Goal: Task Accomplishment & Management: Contribute content

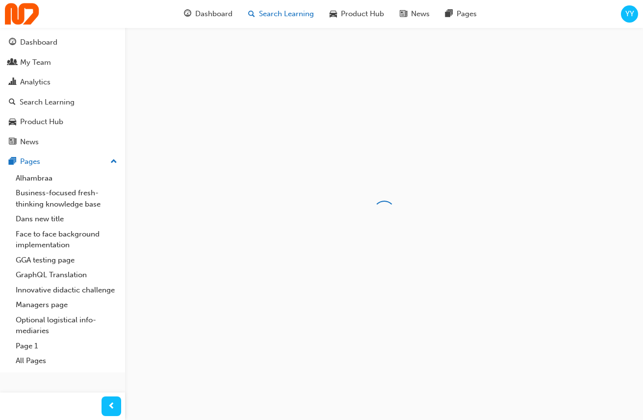
click at [278, 13] on span "Search Learning" at bounding box center [286, 13] width 55 height 11
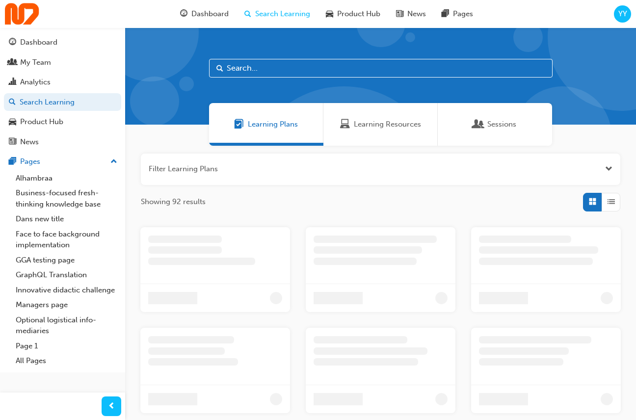
click at [233, 262] on div at bounding box center [201, 261] width 107 height 7
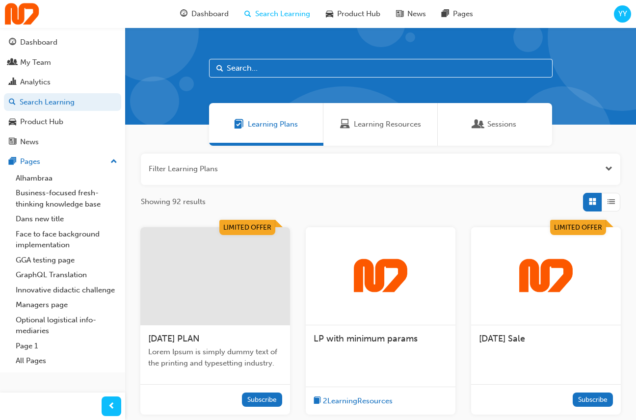
click at [252, 266] on div at bounding box center [215, 276] width 150 height 98
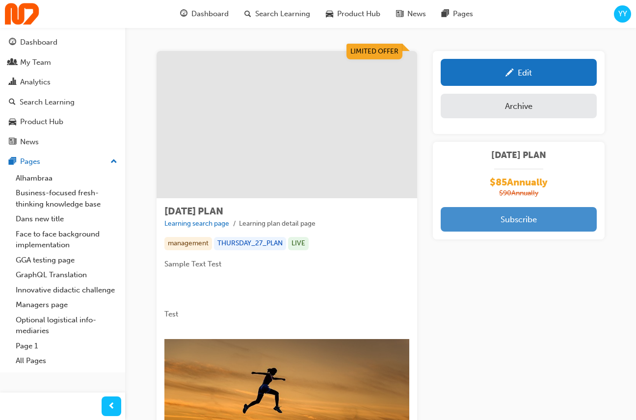
click at [536, 219] on button "Subscribe" at bounding box center [519, 219] width 156 height 25
click at [499, 224] on button "Subscribe" at bounding box center [519, 219] width 156 height 25
click at [527, 219] on button "Subscribe" at bounding box center [519, 219] width 156 height 25
click at [525, 224] on button "Subscribe" at bounding box center [519, 219] width 156 height 25
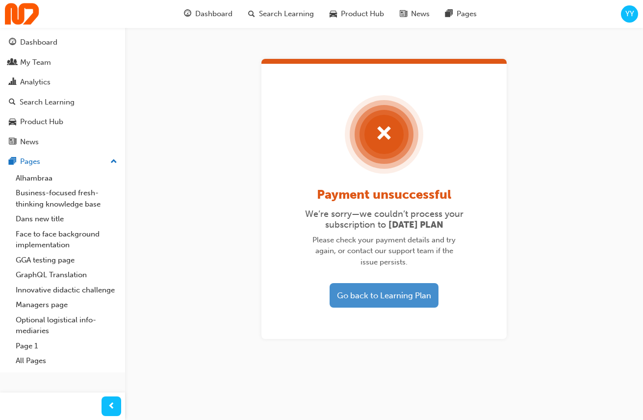
click at [386, 298] on button "Go back to Learning Plan" at bounding box center [384, 295] width 109 height 25
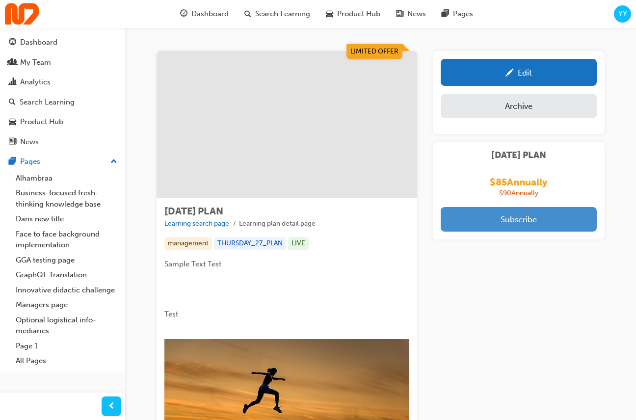
click at [530, 220] on button "Subscribe" at bounding box center [519, 219] width 156 height 25
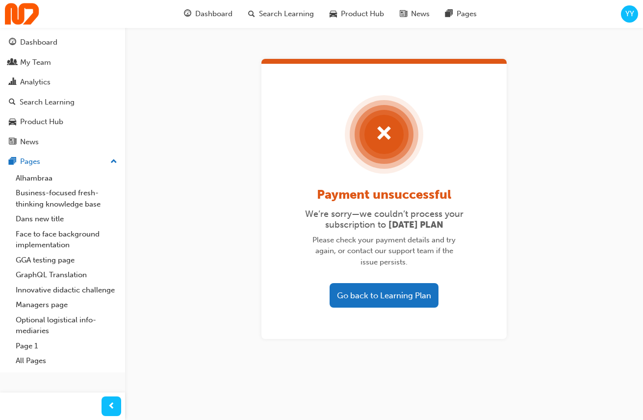
click at [360, 287] on button "Go back to Learning Plan" at bounding box center [384, 295] width 109 height 25
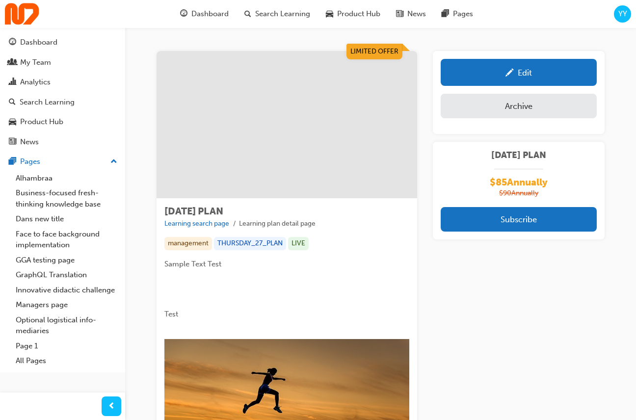
drag, startPoint x: 238, startPoint y: 213, endPoint x: 172, endPoint y: 204, distance: 67.0
click at [167, 210] on div "TUESDAY PLAN Learning search page Learning plan detail page" at bounding box center [286, 217] width 245 height 23
copy span "[DATE] PLAN"
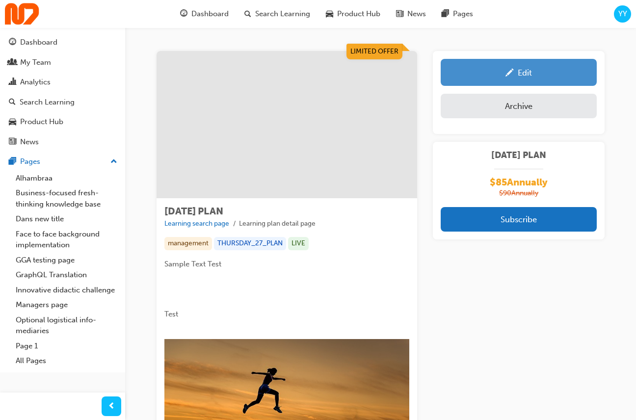
click at [519, 80] on link "Edit" at bounding box center [519, 72] width 156 height 27
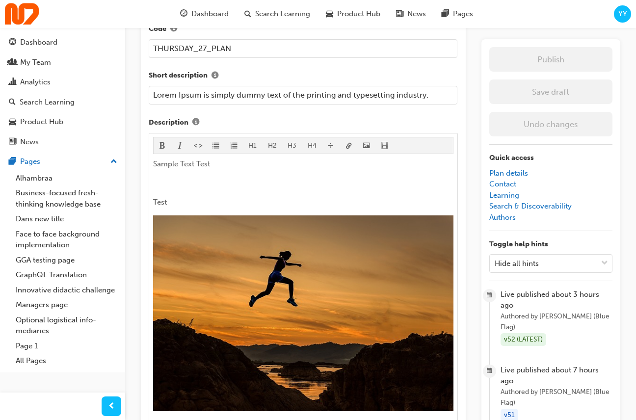
scroll to position [403, 0]
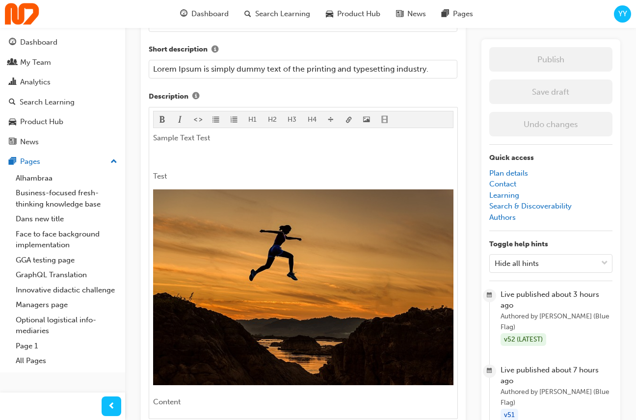
click at [387, 70] on input "Lorem Ipsum is simply dummy text of the printing and typesetting industry." at bounding box center [303, 69] width 309 height 19
click at [282, 14] on span "Search Learning" at bounding box center [282, 13] width 55 height 11
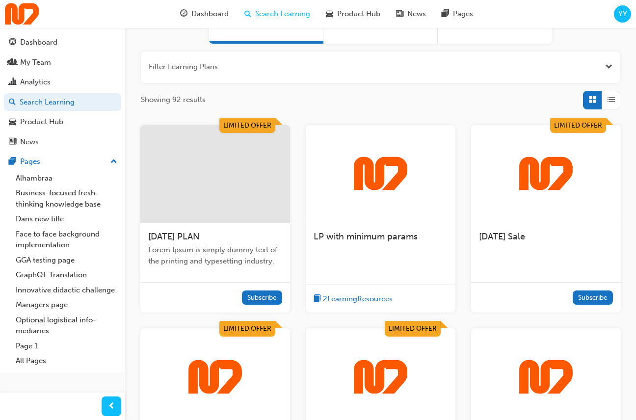
scroll to position [103, 0]
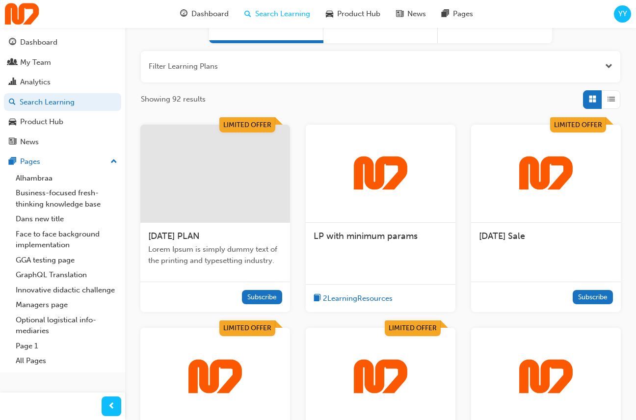
click at [590, 256] on div "[DATE] Sale" at bounding box center [546, 241] width 150 height 37
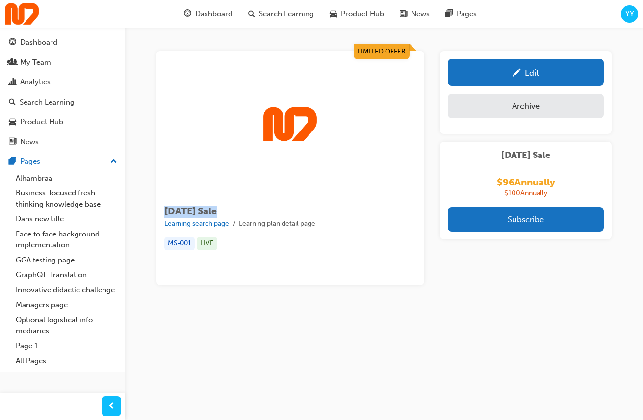
drag, startPoint x: 236, startPoint y: 209, endPoint x: 165, endPoint y: 211, distance: 70.7
click at [165, 211] on div "Monday Sale Learning search page Learning plan detail page" at bounding box center [290, 217] width 252 height 23
copy span "[DATE] Sale"
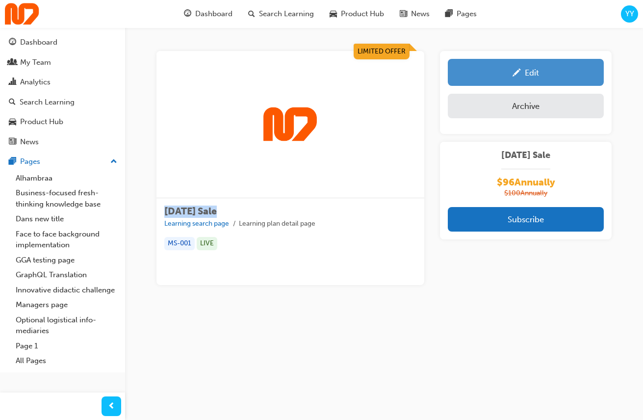
click at [555, 71] on div "Edit" at bounding box center [525, 72] width 141 height 12
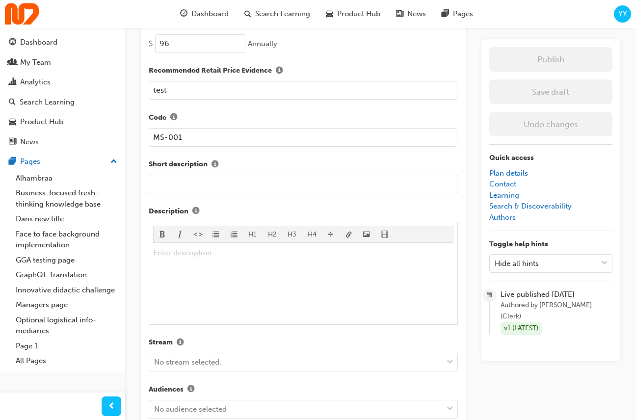
scroll to position [294, 0]
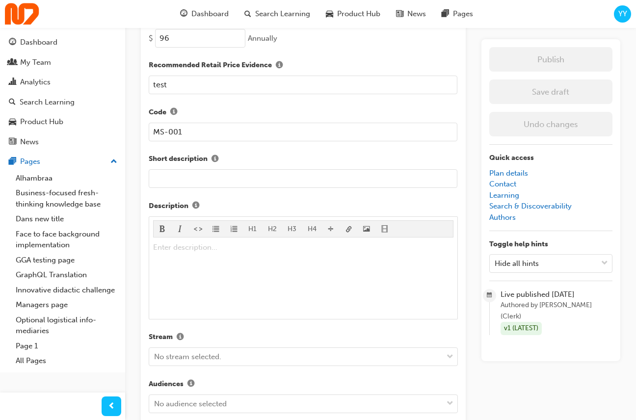
click at [295, 183] on input "text" at bounding box center [303, 178] width 309 height 19
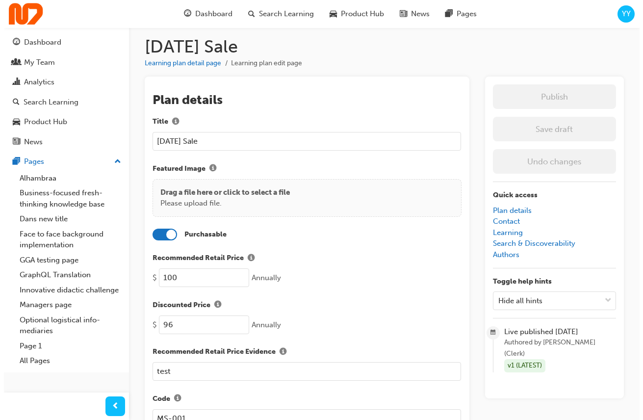
scroll to position [0, 0]
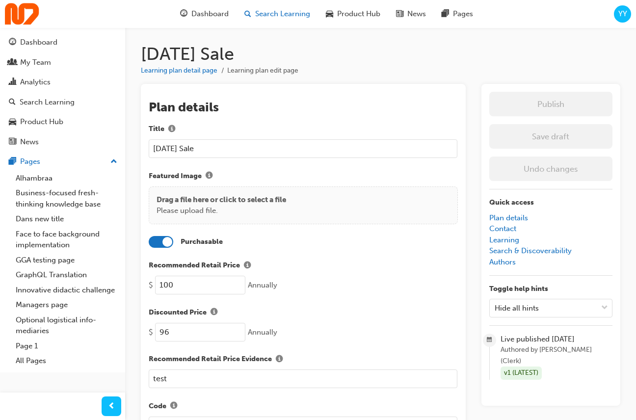
click at [288, 9] on span "Search Learning" at bounding box center [282, 13] width 55 height 11
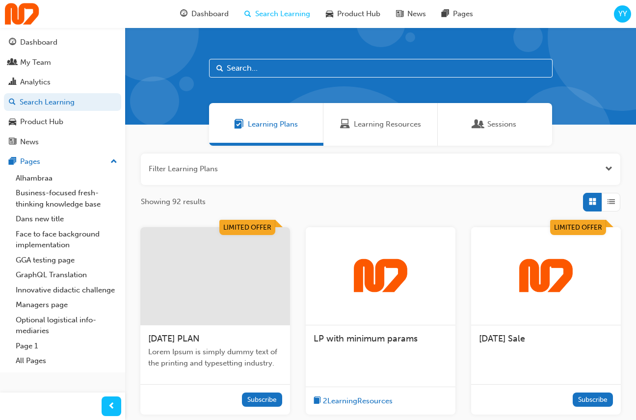
click at [588, 316] on div at bounding box center [546, 276] width 150 height 98
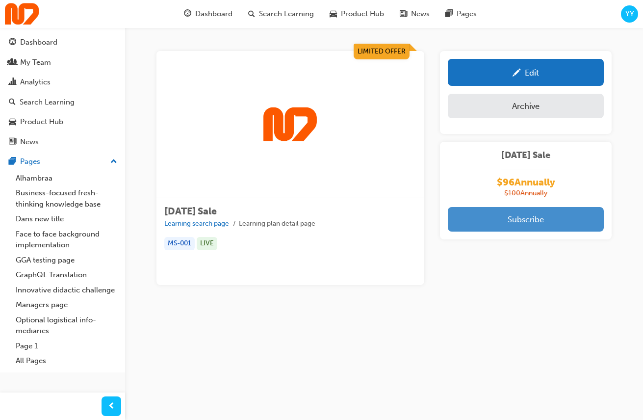
click at [542, 212] on button "Subscribe" at bounding box center [526, 219] width 156 height 25
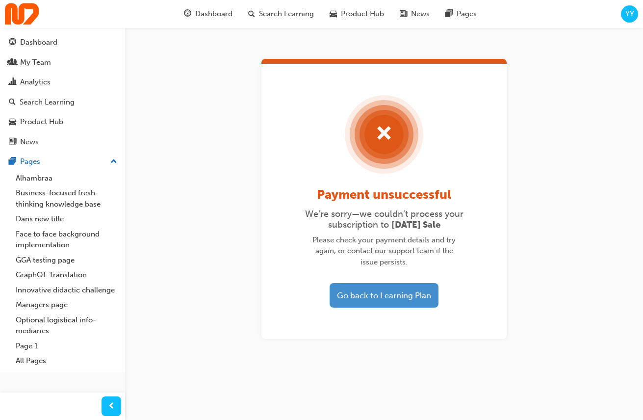
click at [388, 300] on button "Go back to Learning Plan" at bounding box center [384, 295] width 109 height 25
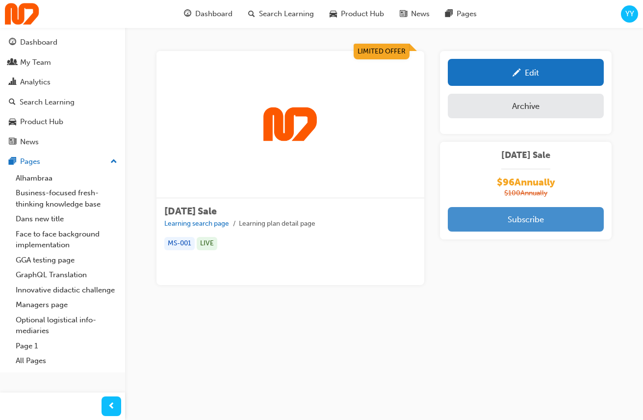
click at [512, 225] on button "Subscribe" at bounding box center [526, 219] width 156 height 25
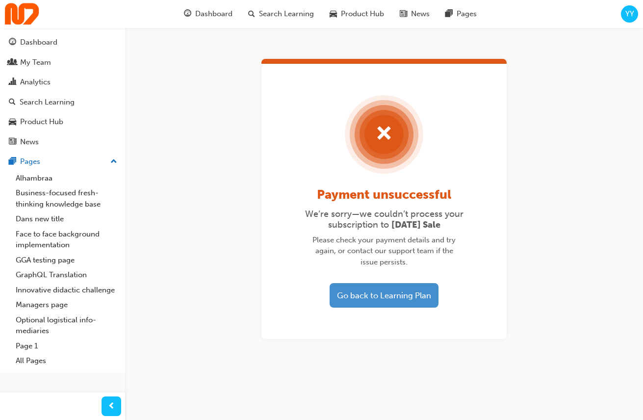
click at [402, 297] on button "Go back to Learning Plan" at bounding box center [384, 295] width 109 height 25
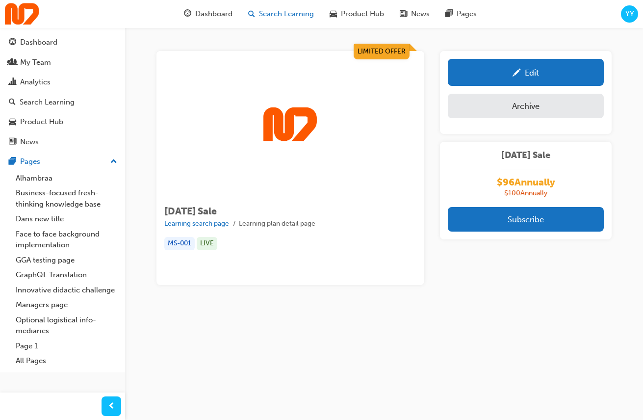
click at [273, 14] on span "Search Learning" at bounding box center [286, 13] width 55 height 11
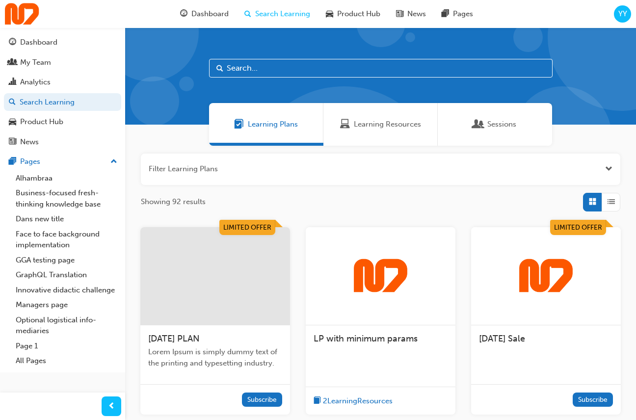
click at [537, 272] on img at bounding box center [546, 276] width 54 height 35
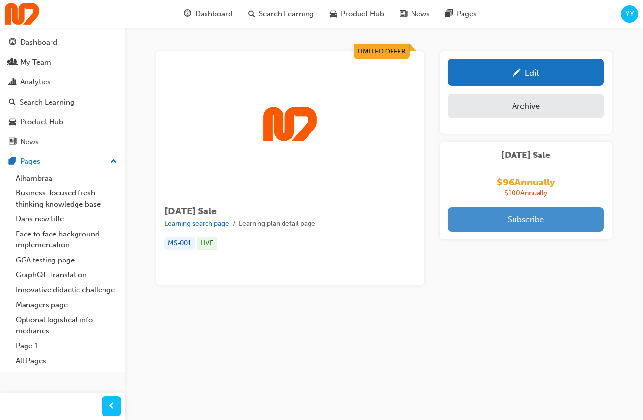
click at [549, 225] on button "Subscribe" at bounding box center [526, 219] width 156 height 25
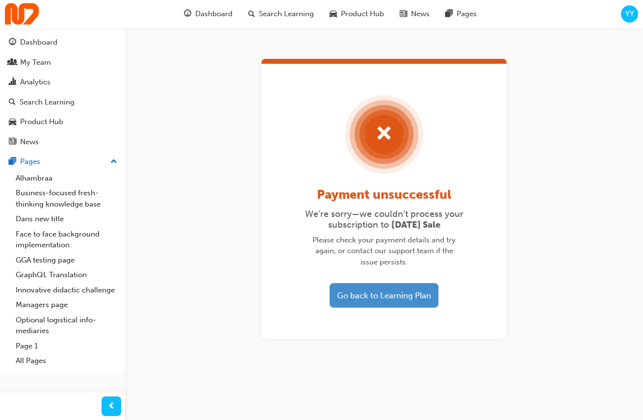
click at [379, 297] on button "Go back to Learning Plan" at bounding box center [384, 295] width 109 height 25
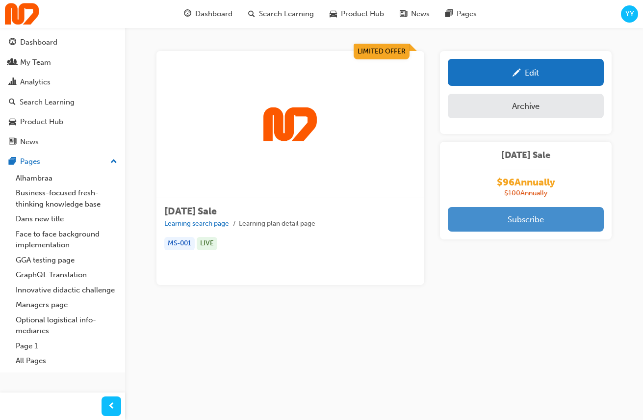
click at [527, 217] on button "Subscribe" at bounding box center [526, 219] width 156 height 25
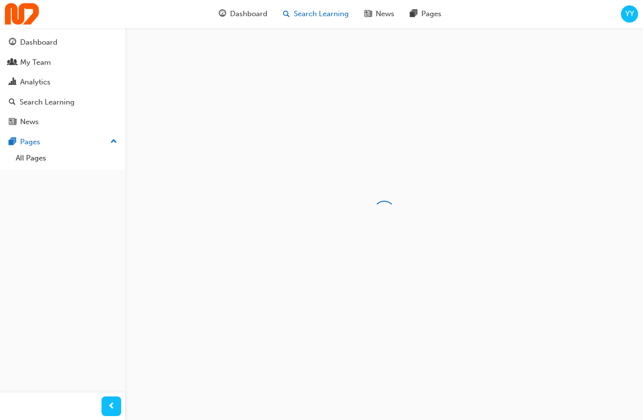
click at [302, 15] on span "Search Learning" at bounding box center [321, 13] width 55 height 11
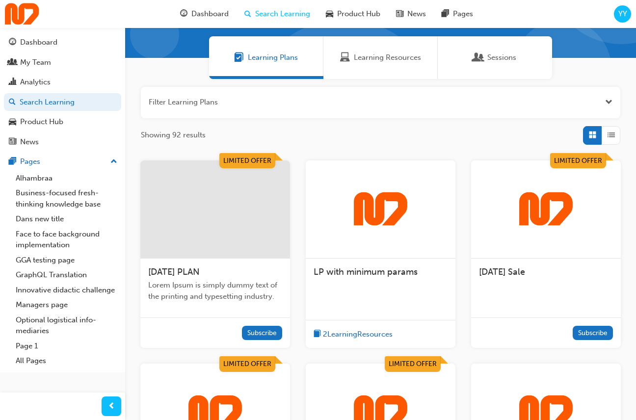
scroll to position [81, 0]
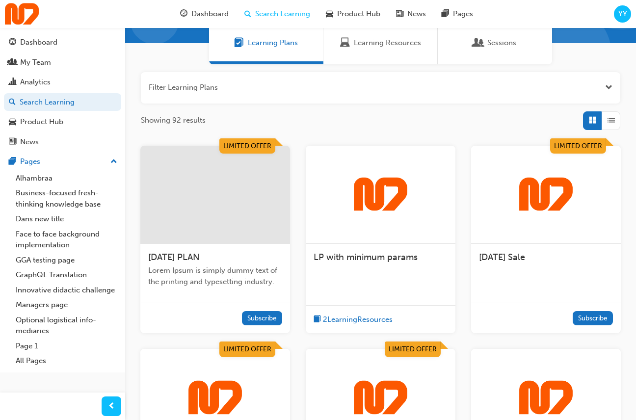
click at [234, 303] on div "Subscribe" at bounding box center [215, 318] width 150 height 30
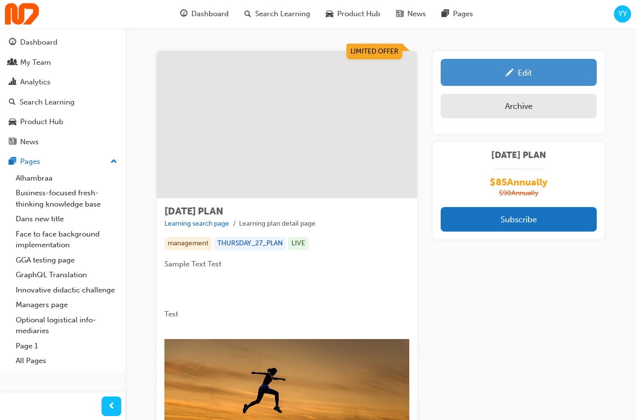
click at [533, 82] on link "Edit" at bounding box center [519, 72] width 156 height 27
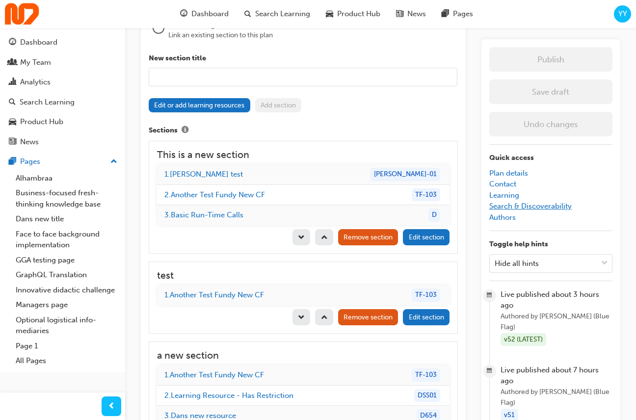
click at [531, 205] on link "Search & Discoverability" at bounding box center [530, 206] width 82 height 9
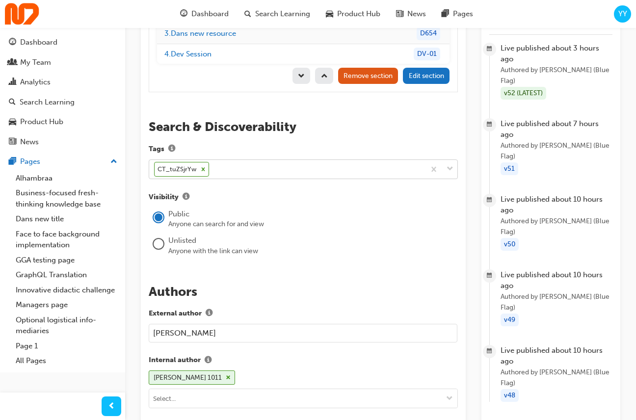
click at [202, 166] on icon at bounding box center [203, 169] width 7 height 7
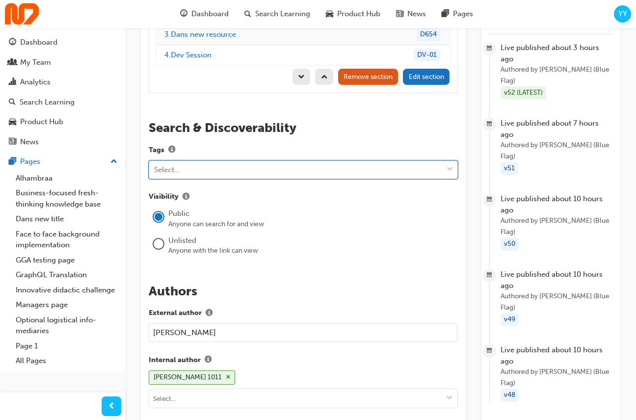
paste input "prod_T9NCZFe9q8PNE7"
type input "prod_T9NCZFe9q8PNE7"
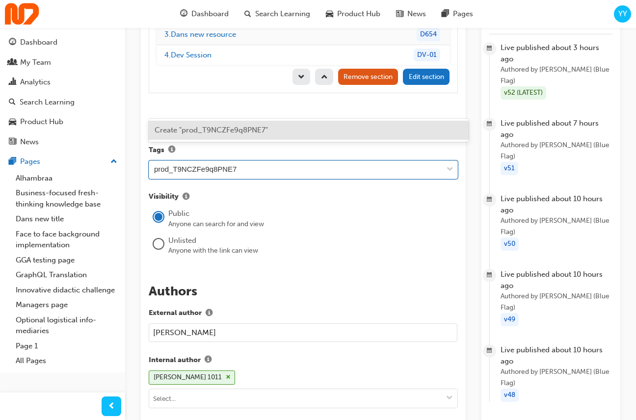
click at [241, 132] on span "Create "prod_T9NCZFe9q8PNE7"" at bounding box center [211, 130] width 113 height 9
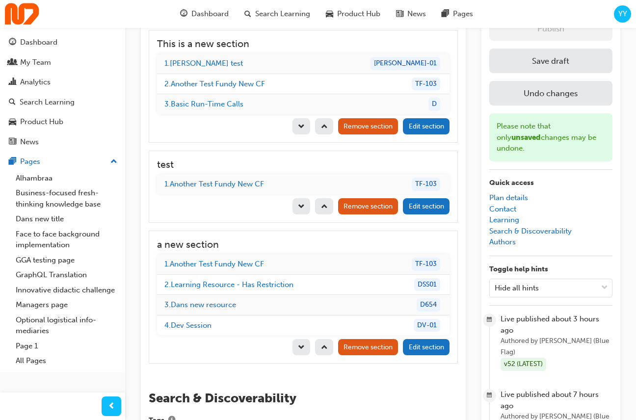
scroll to position [1187, 0]
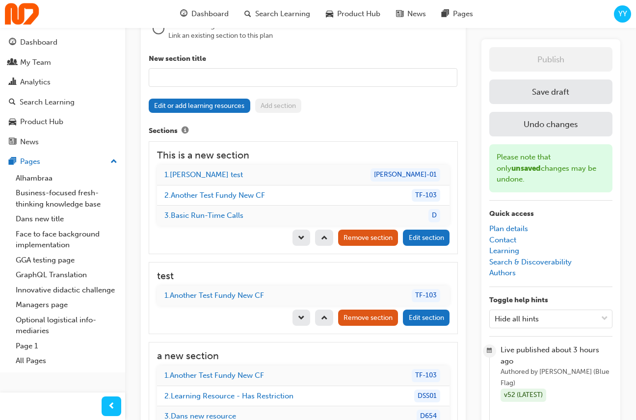
click at [559, 98] on button "Save draft" at bounding box center [550, 91] width 123 height 25
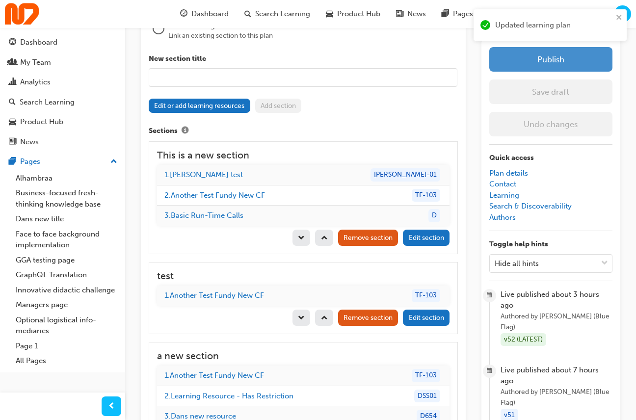
click at [580, 66] on button "Publish" at bounding box center [550, 59] width 123 height 25
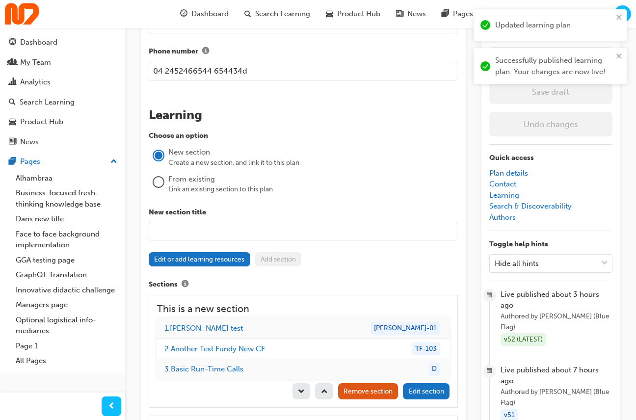
scroll to position [1008, 0]
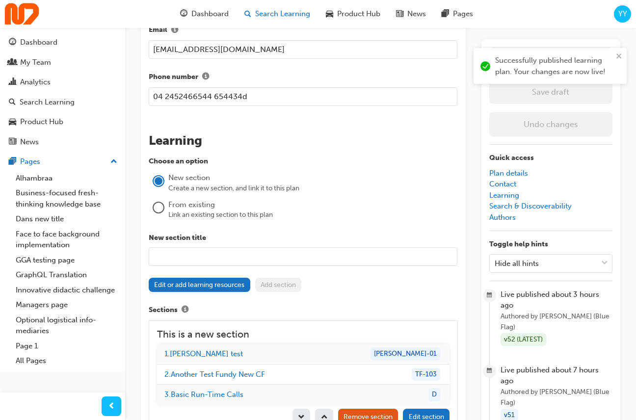
click at [273, 9] on span "Search Learning" at bounding box center [282, 13] width 55 height 11
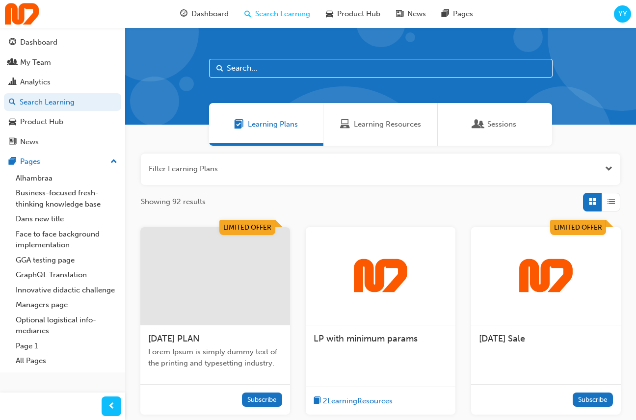
click at [541, 296] on div at bounding box center [546, 276] width 150 height 98
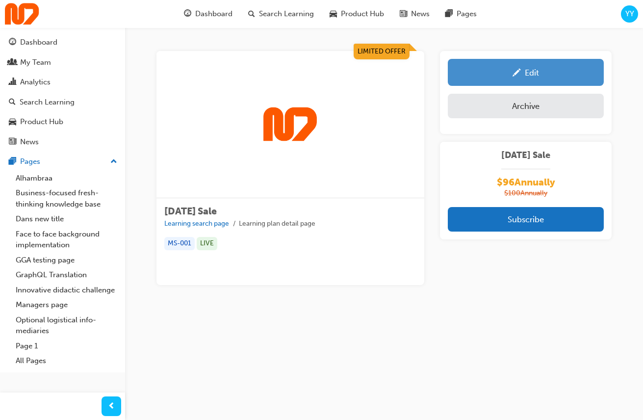
click at [542, 79] on link "Edit" at bounding box center [526, 72] width 156 height 27
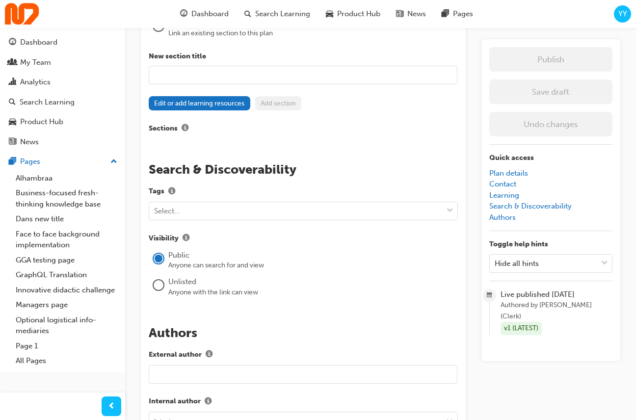
scroll to position [958, 0]
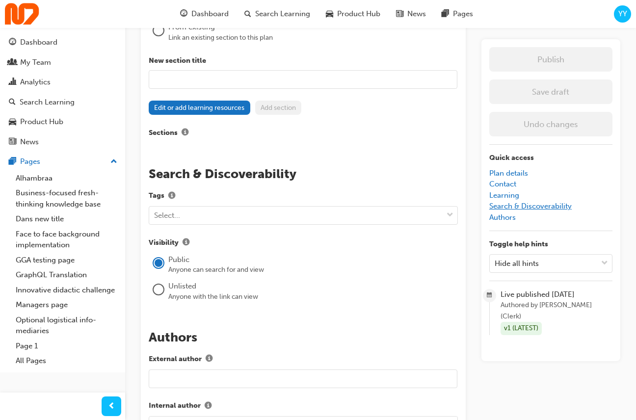
click at [572, 203] on link "Search & Discoverability" at bounding box center [530, 206] width 82 height 9
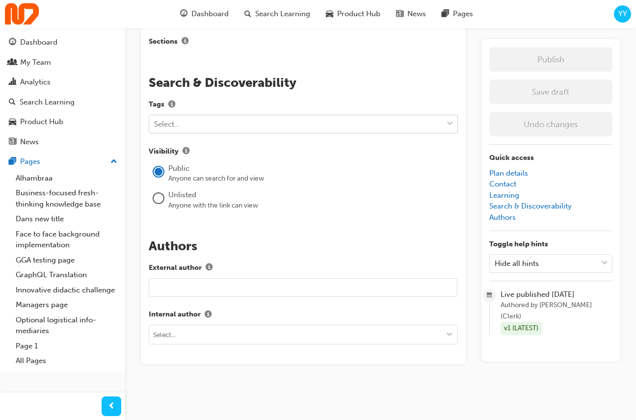
click at [206, 122] on div "Select..." at bounding box center [295, 124] width 293 height 17
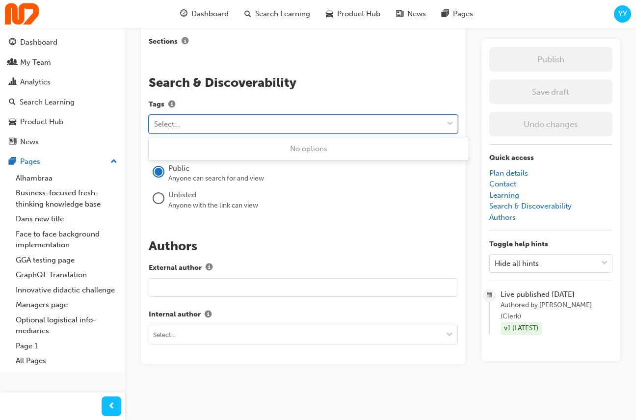
paste input "prod_T9NZ54HYTMByBA"
type input "prod_T9NZ54HYTMByBA"
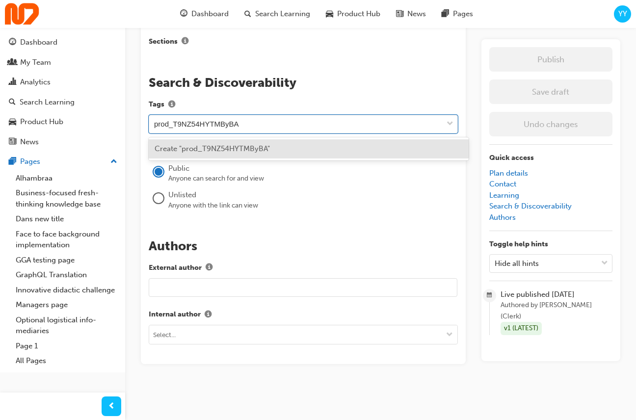
click at [245, 145] on span "Create "prod_T9NZ54HYTMByBA"" at bounding box center [212, 148] width 115 height 9
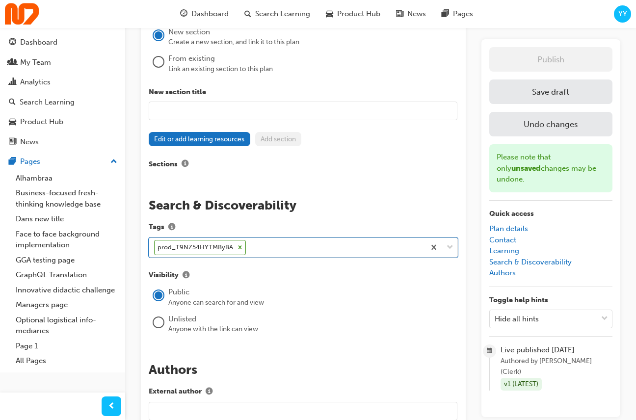
scroll to position [877, 0]
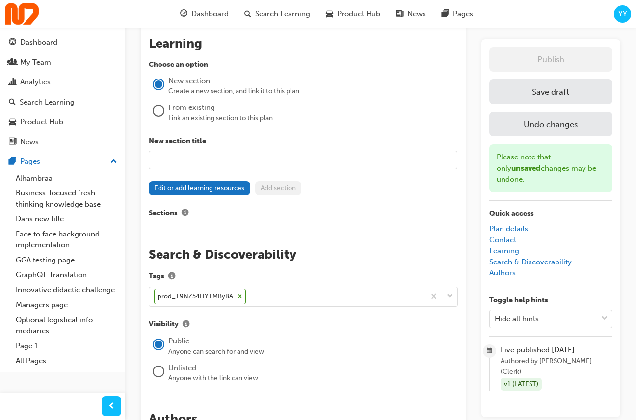
click at [580, 96] on button "Save draft" at bounding box center [550, 91] width 123 height 25
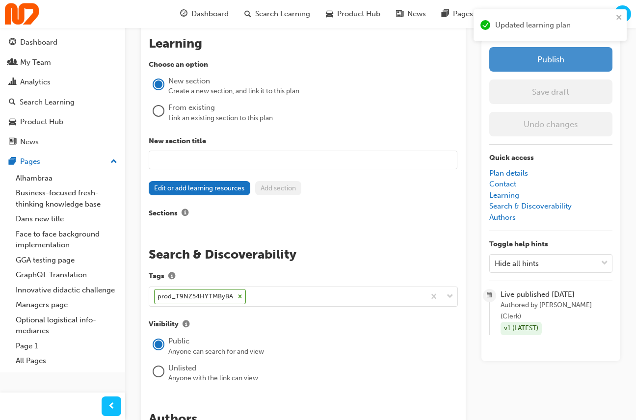
click at [574, 69] on button "Publish" at bounding box center [550, 59] width 123 height 25
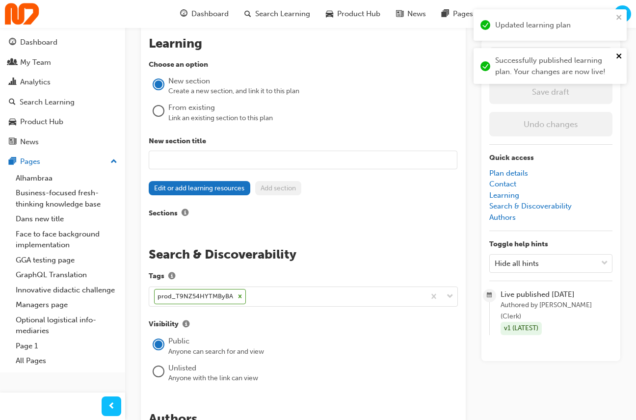
click at [622, 55] on icon "close" at bounding box center [619, 56] width 7 height 8
click at [621, 20] on icon "close" at bounding box center [619, 17] width 7 height 8
click at [256, 13] on span "Search Learning" at bounding box center [282, 13] width 55 height 11
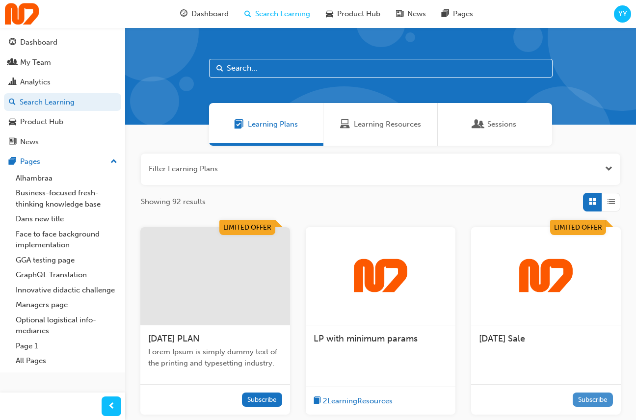
click at [584, 398] on button "Subscribe" at bounding box center [593, 400] width 41 height 14
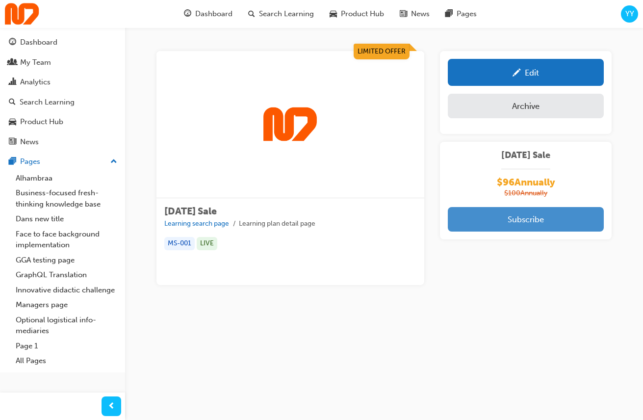
click at [564, 220] on button "Subscribe" at bounding box center [526, 219] width 156 height 25
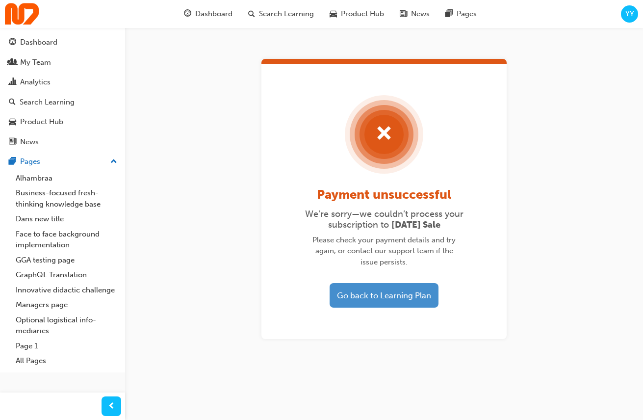
click at [385, 287] on button "Go back to Learning Plan" at bounding box center [384, 295] width 109 height 25
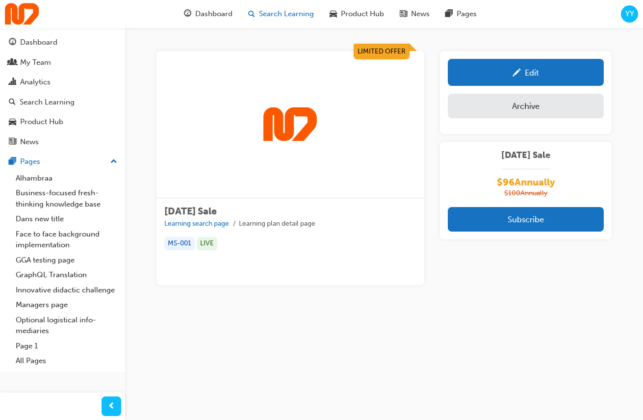
click at [276, 9] on span "Search Learning" at bounding box center [286, 13] width 55 height 11
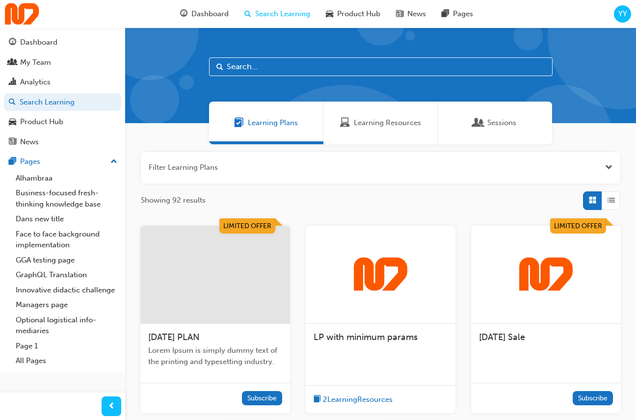
scroll to position [2, 0]
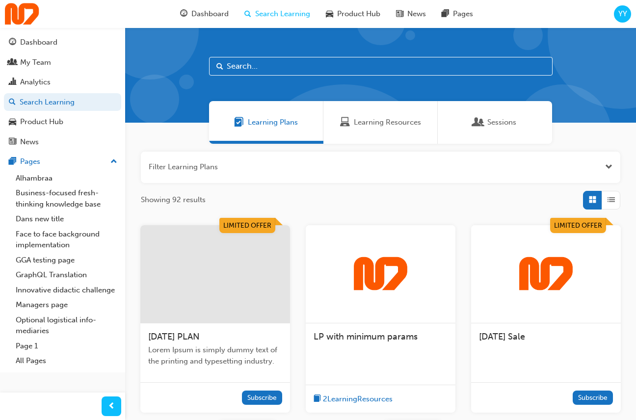
click at [245, 309] on div at bounding box center [215, 274] width 150 height 98
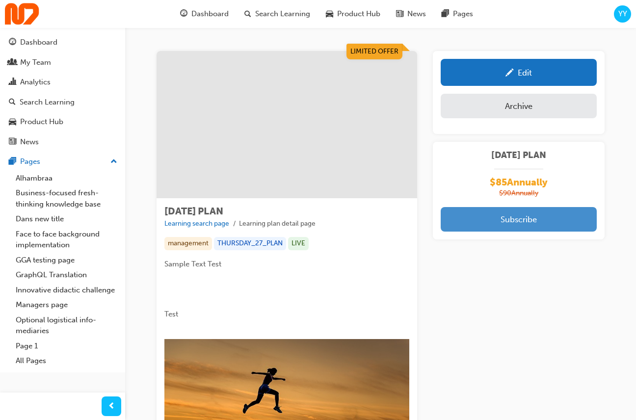
click at [512, 222] on button "Subscribe" at bounding box center [519, 219] width 156 height 25
